Goal: Task Accomplishment & Management: Use online tool/utility

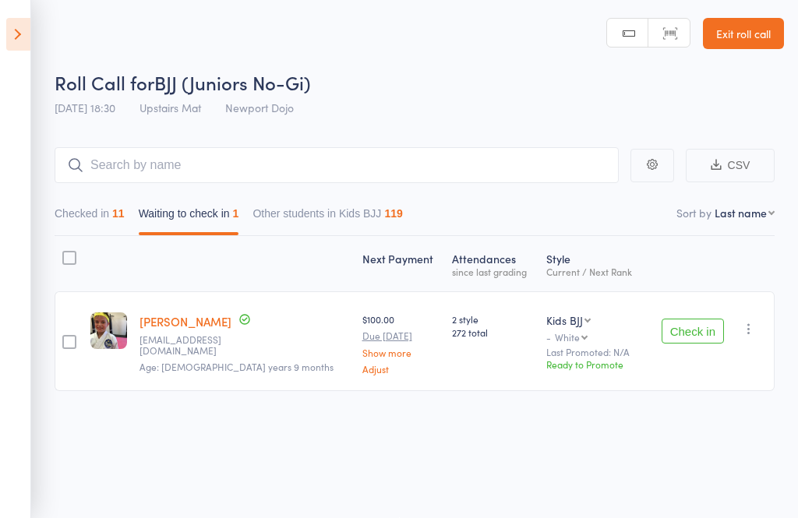
click at [756, 321] on icon "button" at bounding box center [749, 329] width 16 height 16
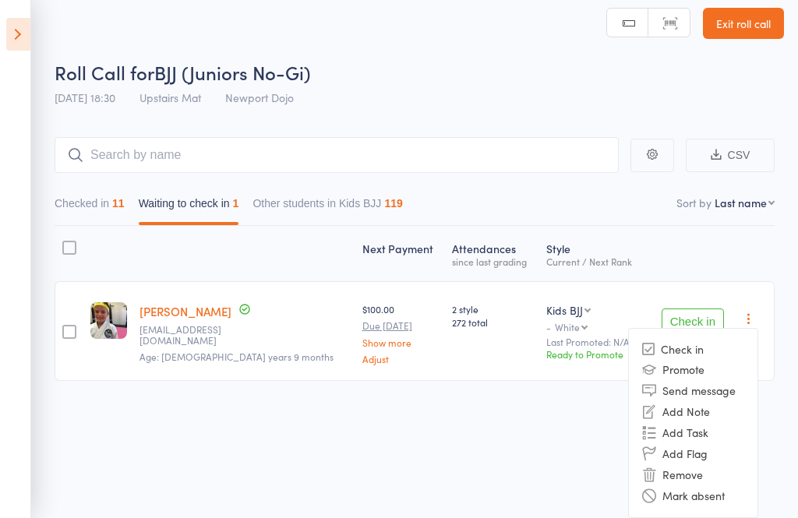
click at [711, 473] on li "Remove" at bounding box center [693, 474] width 129 height 21
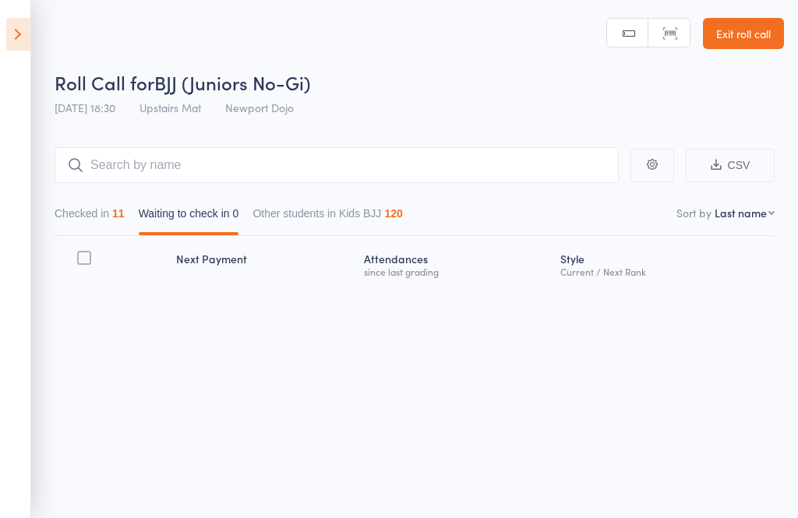
click at [12, 36] on icon at bounding box center [18, 34] width 24 height 33
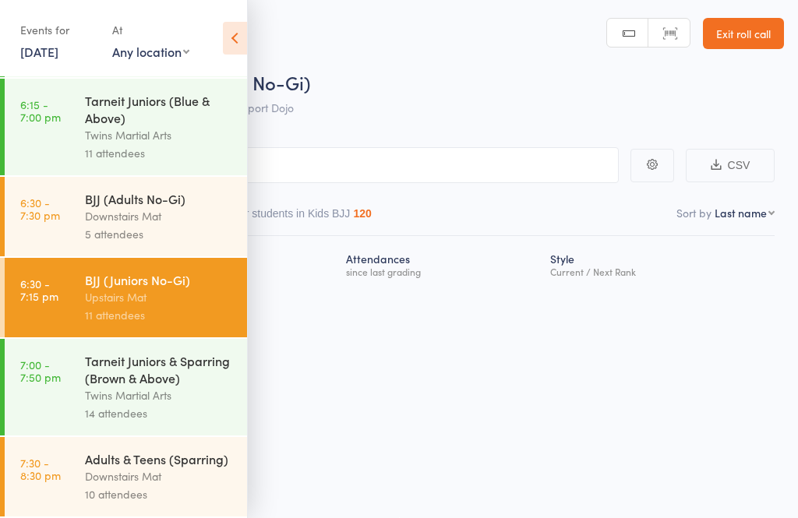
scroll to position [1029, 0]
click at [97, 198] on div "BJJ (Adults No-Gi)" at bounding box center [159, 198] width 149 height 17
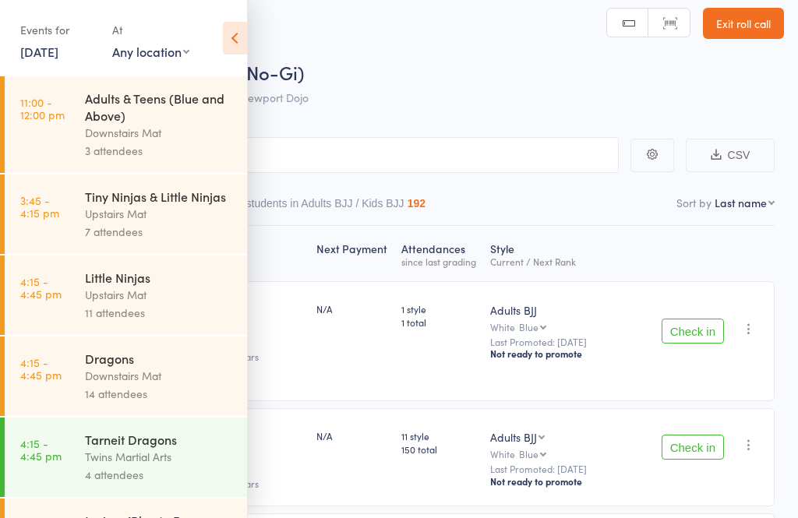
click at [232, 38] on icon at bounding box center [235, 38] width 24 height 33
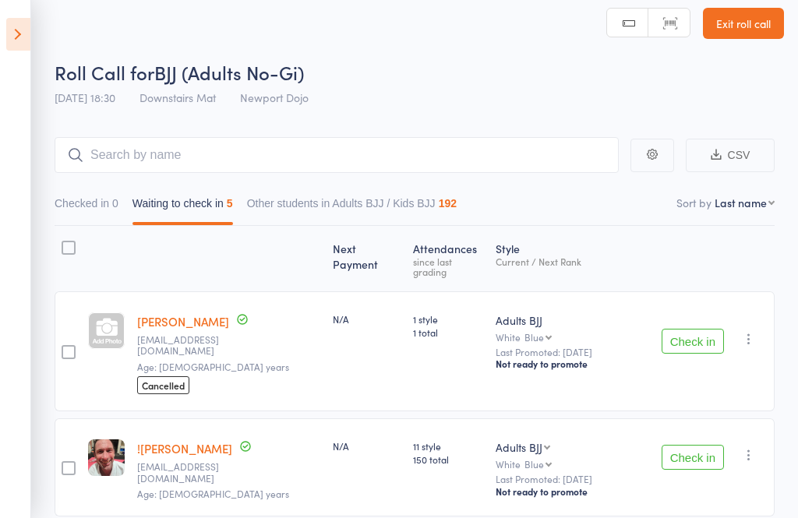
click at [756, 331] on icon "button" at bounding box center [749, 339] width 16 height 16
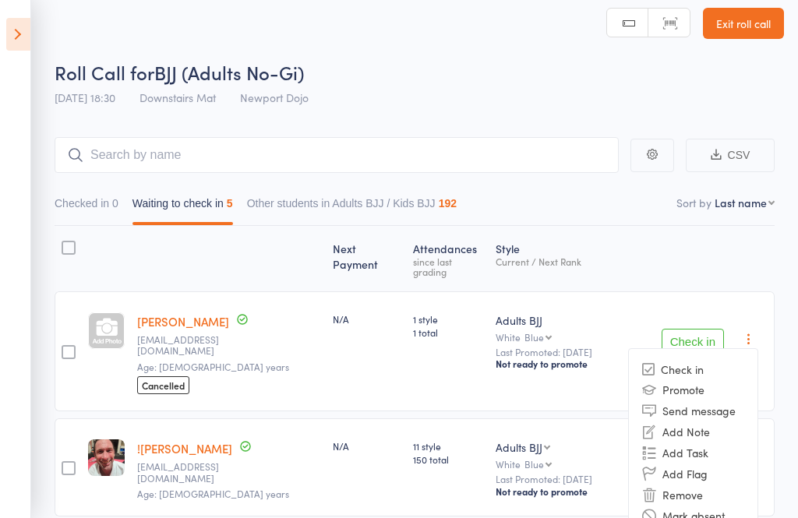
click at [703, 484] on li "Remove" at bounding box center [693, 494] width 129 height 21
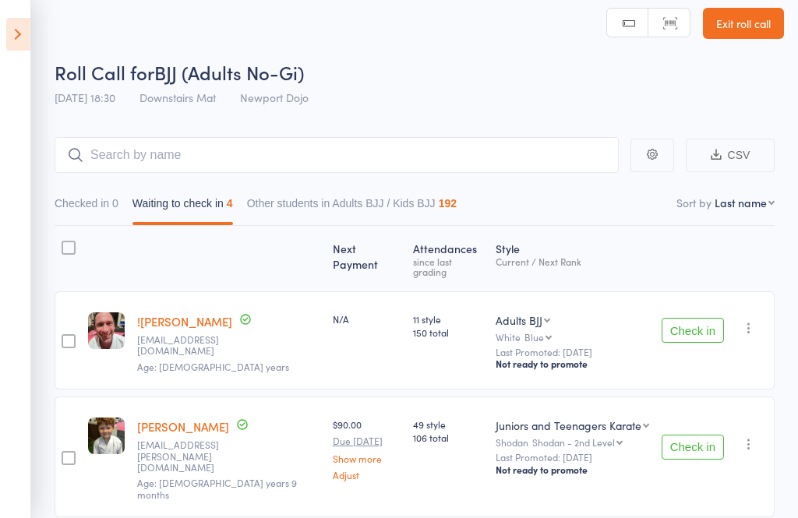
click at [702, 323] on button "Check in" at bounding box center [692, 330] width 62 height 25
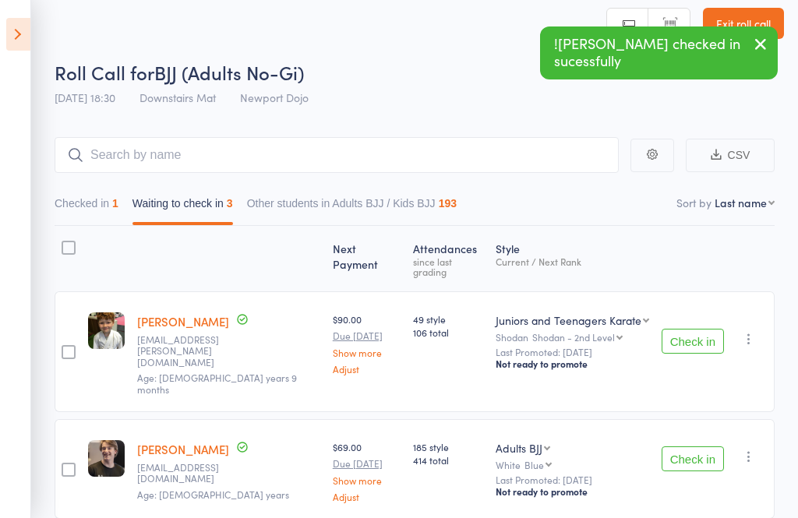
click at [696, 329] on button "Check in" at bounding box center [692, 341] width 62 height 25
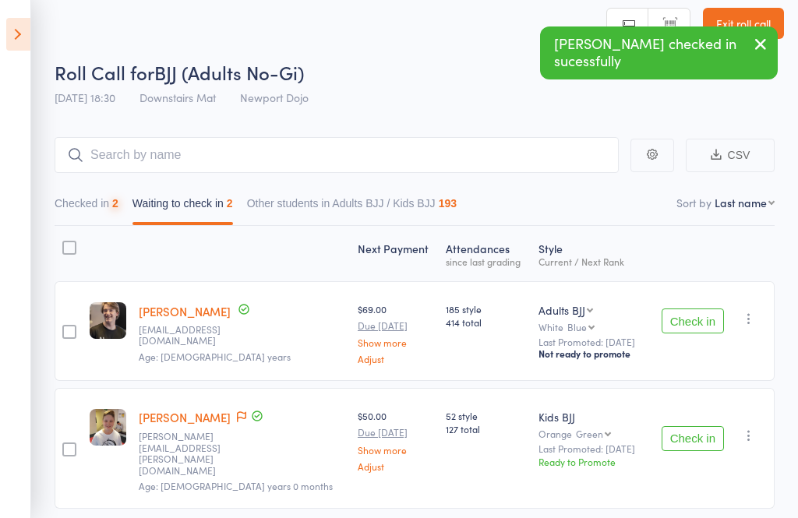
click at [750, 321] on icon "button" at bounding box center [749, 319] width 16 height 16
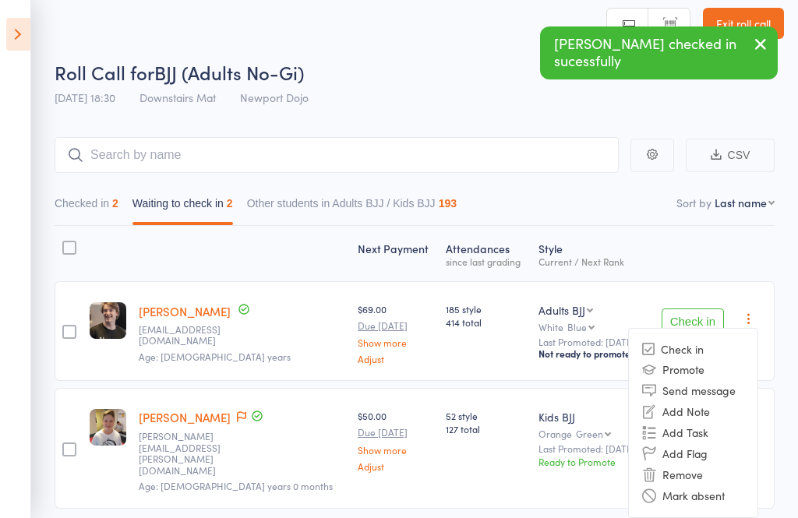
click at [710, 470] on li "Remove" at bounding box center [693, 474] width 129 height 21
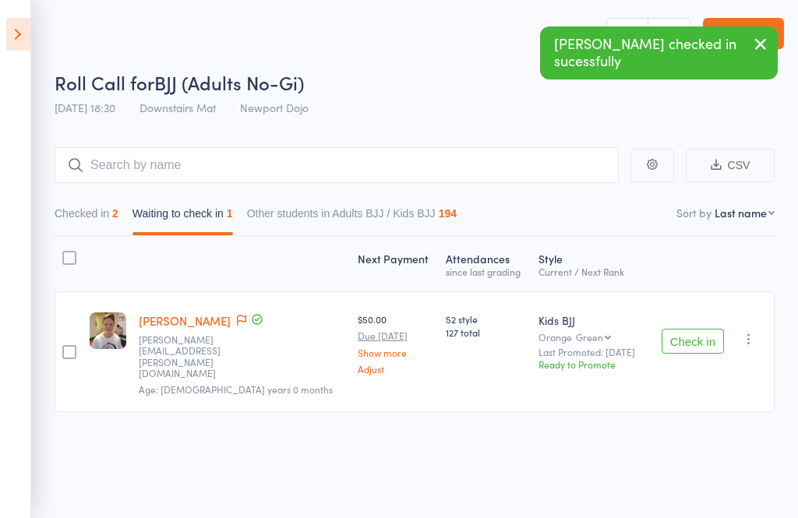
click at [694, 332] on button "Check in" at bounding box center [692, 341] width 62 height 25
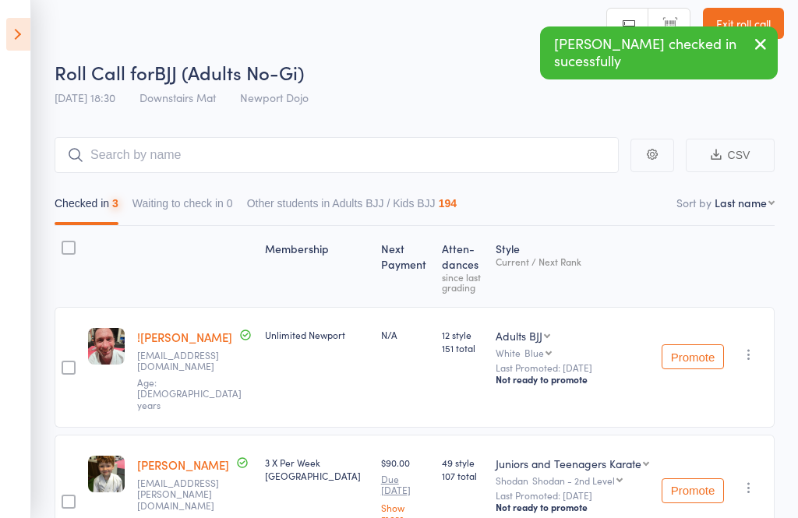
click at [83, 213] on button "Checked in 3" at bounding box center [87, 207] width 64 height 36
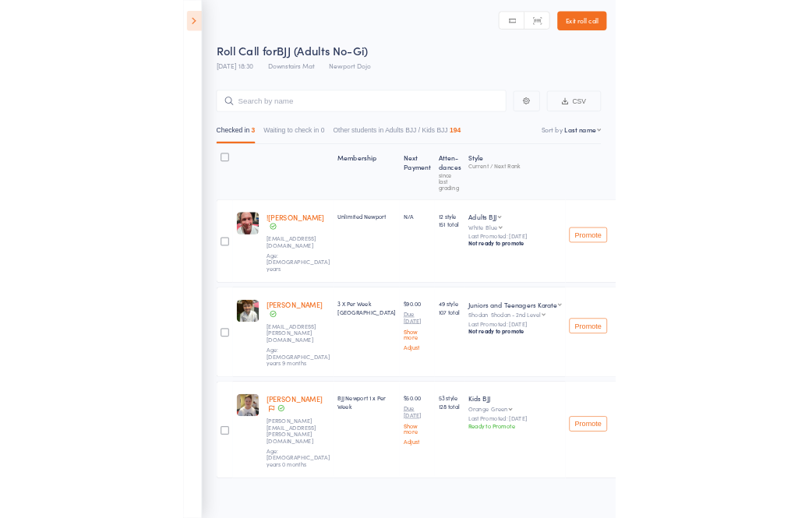
scroll to position [144, 0]
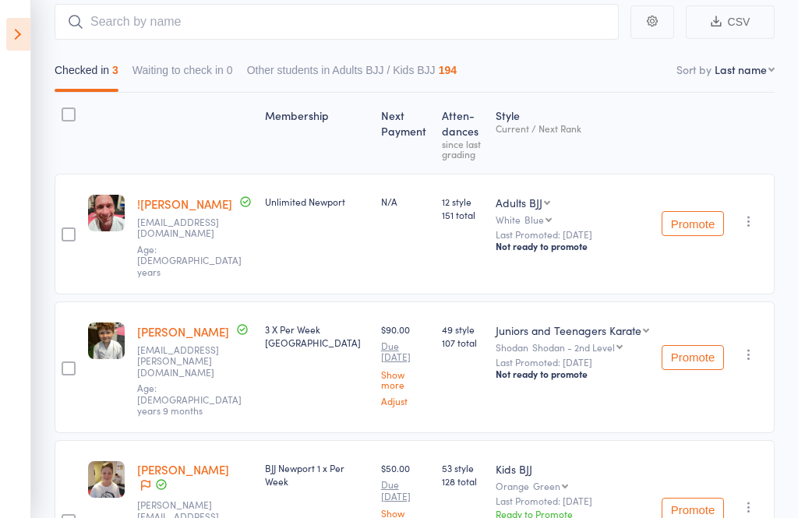
click at [756, 499] on icon "button" at bounding box center [749, 507] width 16 height 16
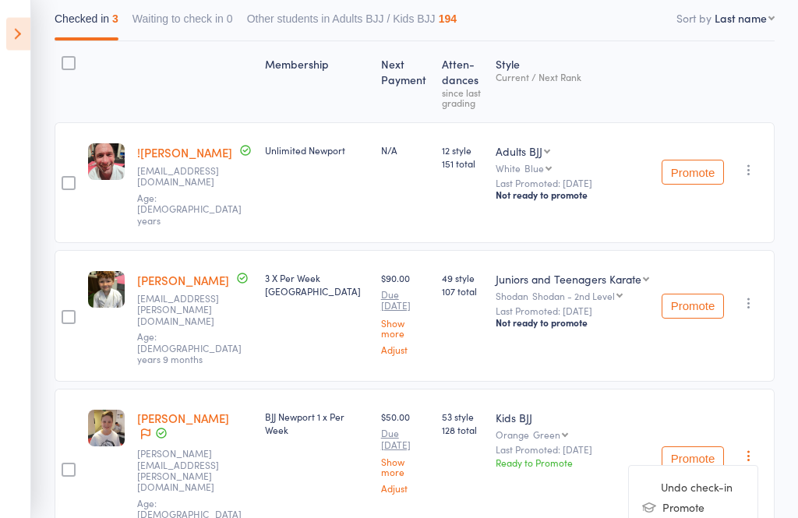
scroll to position [210, 0]
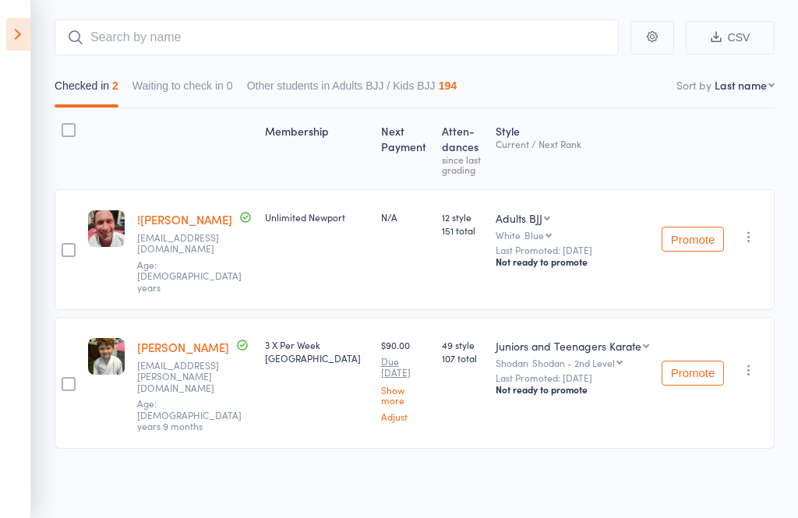
scroll to position [67, 0]
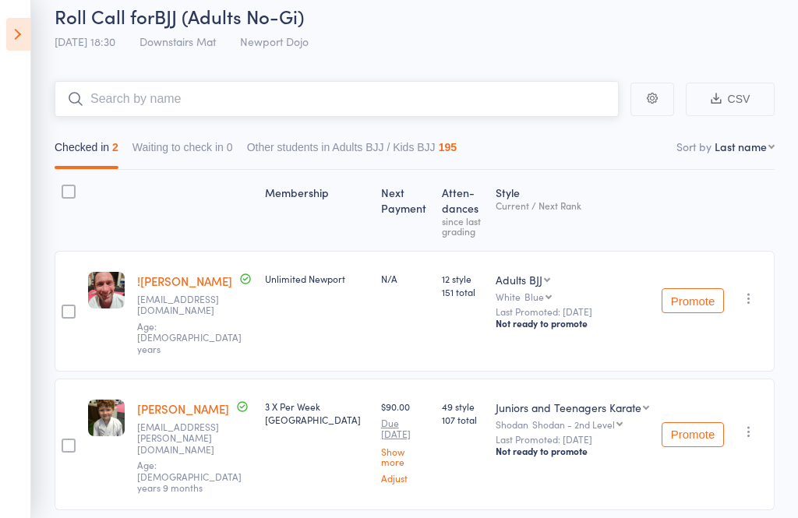
click at [372, 100] on input "search" at bounding box center [337, 99] width 564 height 36
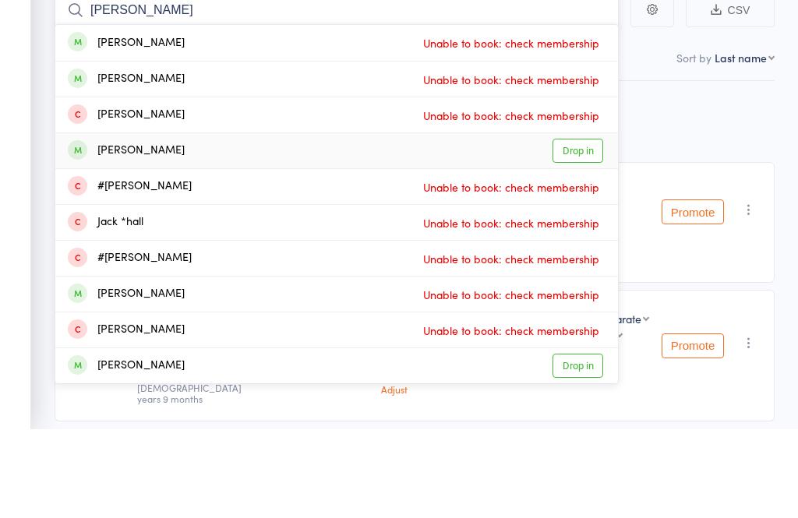
type input "[PERSON_NAME]"
click at [580, 227] on link "Drop in" at bounding box center [577, 239] width 51 height 24
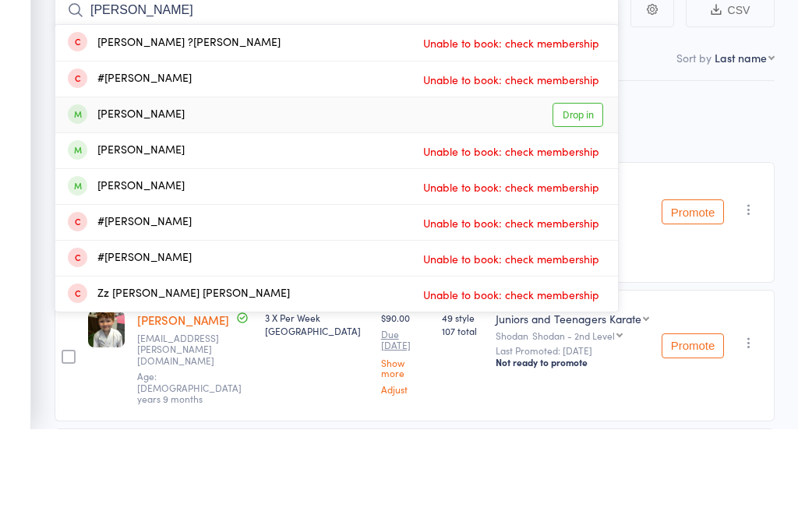
type input "[PERSON_NAME]"
click at [579, 192] on link "Drop in" at bounding box center [577, 204] width 51 height 24
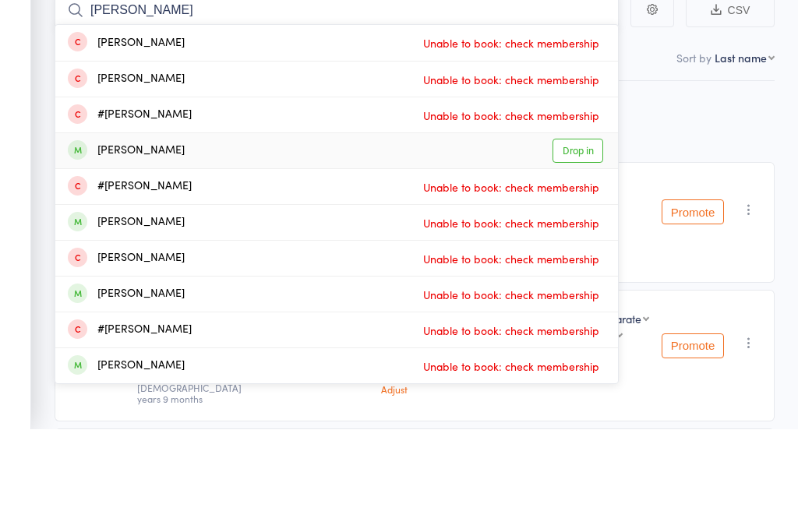
type input "[PERSON_NAME]"
click at [581, 227] on link "Drop in" at bounding box center [577, 239] width 51 height 24
